Goal: Find specific page/section: Find specific page/section

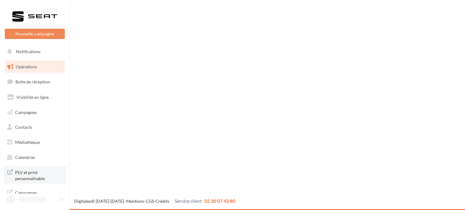
click at [30, 169] on span "PLV et print personnalisable" at bounding box center [38, 175] width 47 height 13
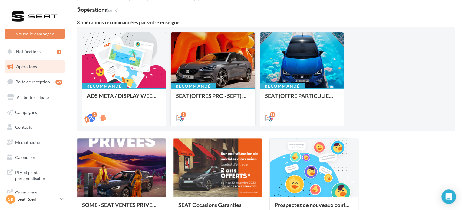
scroll to position [91, 0]
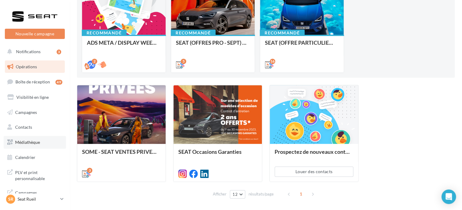
click at [40, 139] on link "Médiathèque" at bounding box center [35, 142] width 62 height 13
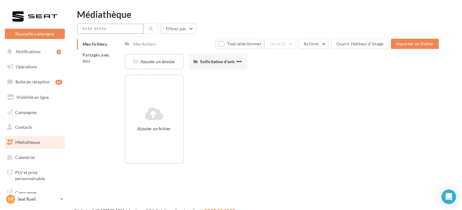
click at [132, 29] on input "text" at bounding box center [110, 29] width 67 height 10
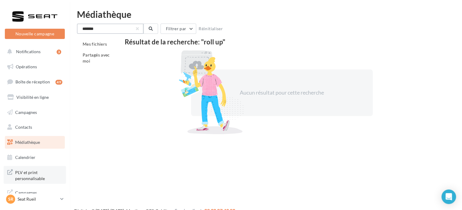
type input "*******"
click at [43, 173] on span "PLV et print personnalisable" at bounding box center [38, 175] width 47 height 13
click at [54, 199] on p "Seat Rueil" at bounding box center [38, 199] width 40 height 6
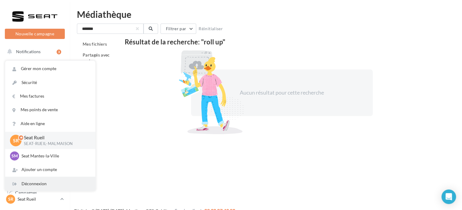
click at [41, 183] on div "Déconnexion" at bounding box center [50, 184] width 90 height 14
